Goal: Check status: Check status

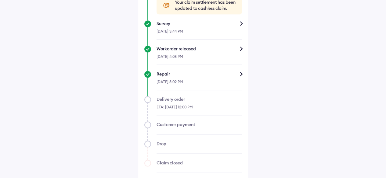
scroll to position [400, 0]
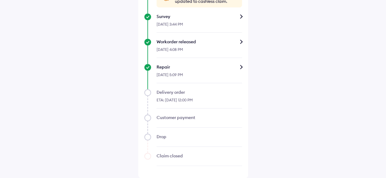
click at [242, 67] on div "Repair" at bounding box center [199, 67] width 85 height 6
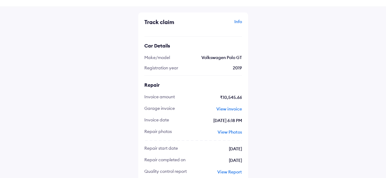
scroll to position [24, 0]
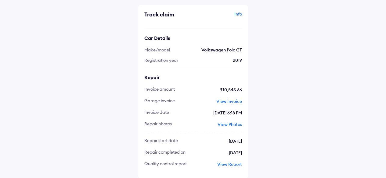
click at [232, 164] on span "View Report" at bounding box center [229, 164] width 25 height 5
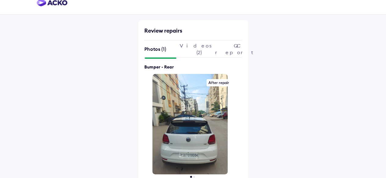
scroll to position [14, 0]
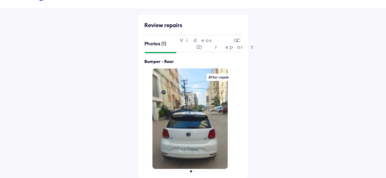
click at [201, 137] on img at bounding box center [190, 119] width 76 height 101
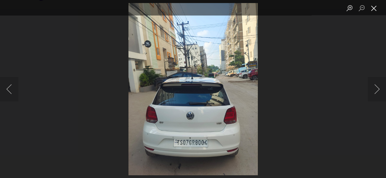
click at [376, 8] on button "Close lightbox" at bounding box center [374, 8] width 12 height 11
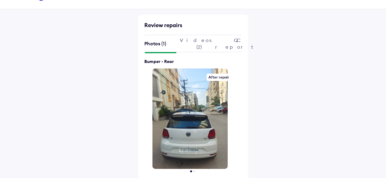
click at [193, 43] on div "Videos (2)" at bounding box center [193, 43] width 27 height 7
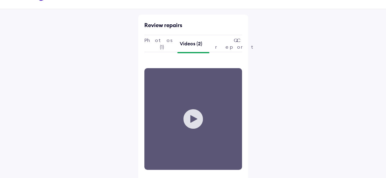
click at [193, 117] on div "Your browser does not support the video tag." at bounding box center [193, 119] width 98 height 102
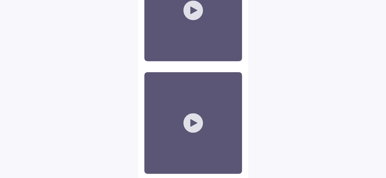
scroll to position [123, 0]
click at [191, 123] on div "Your browser does not support the video tag." at bounding box center [193, 123] width 98 height 102
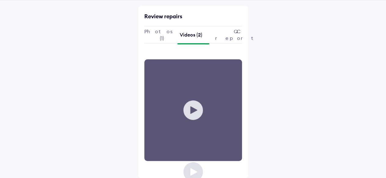
scroll to position [95, 0]
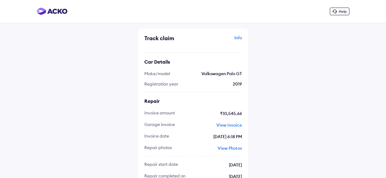
scroll to position [24, 0]
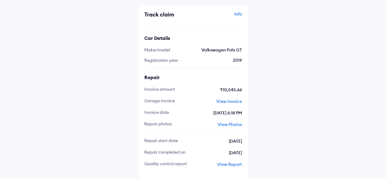
click at [230, 164] on span "View Report" at bounding box center [229, 164] width 25 height 5
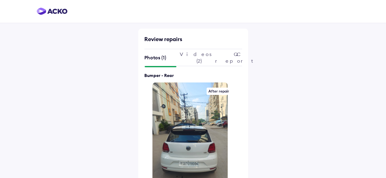
scroll to position [14, 0]
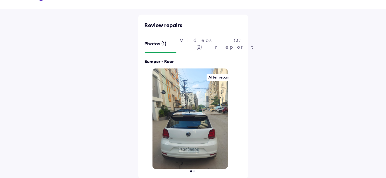
click at [190, 42] on div "Videos (2)" at bounding box center [193, 43] width 27 height 7
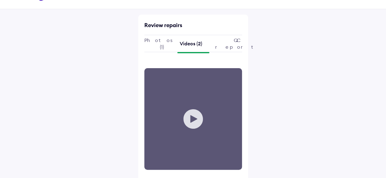
scroll to position [124, 0]
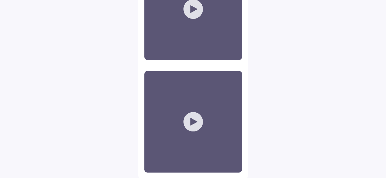
drag, startPoint x: 189, startPoint y: 122, endPoint x: 189, endPoint y: 148, distance: 25.9
click at [189, 122] on div "Your browser does not support the video tag." at bounding box center [193, 122] width 98 height 102
